Goal: Task Accomplishment & Management: Manage account settings

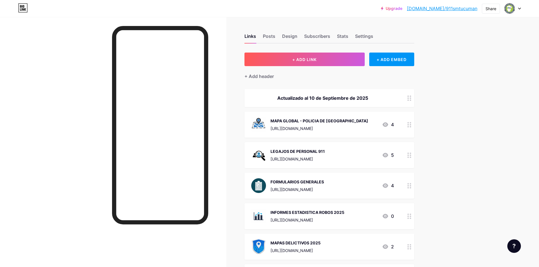
click at [332, 94] on div "Actualizado al 10 de Septiembre de 2025" at bounding box center [330, 98] width 170 height 18
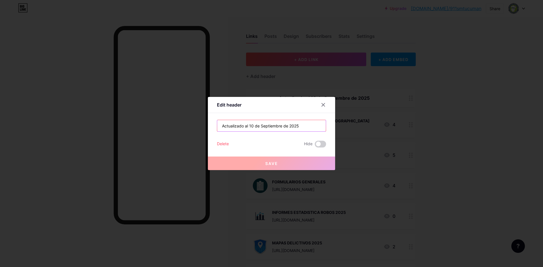
click at [252, 126] on input "Actualizado al 10 de Septiembre de 2025" at bounding box center [271, 125] width 109 height 11
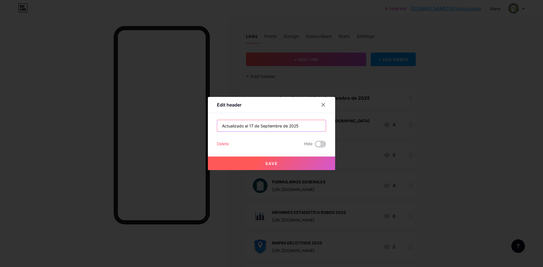
type input "Actualizado al 17 de Septiembre de 2025"
click at [275, 163] on span "Save" at bounding box center [271, 163] width 13 height 5
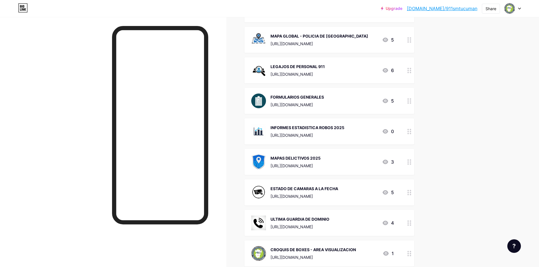
scroll to position [113, 0]
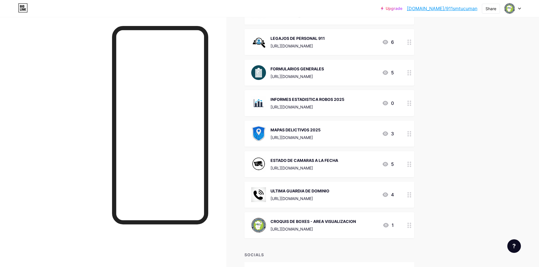
click at [329, 193] on div "ULTIMA GUARDIA DE DOMINIO" at bounding box center [300, 191] width 59 height 6
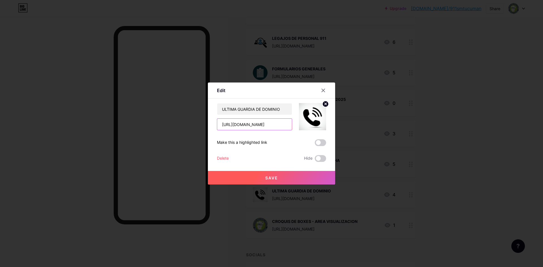
click at [244, 121] on input "[URL][DOMAIN_NAME]" at bounding box center [254, 124] width 75 height 11
click at [73, 90] on div at bounding box center [271, 133] width 543 height 267
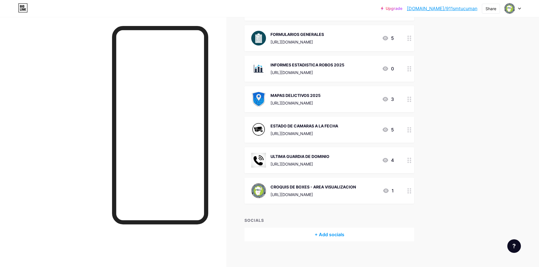
scroll to position [150, 0]
